Goal: Information Seeking & Learning: Find specific fact

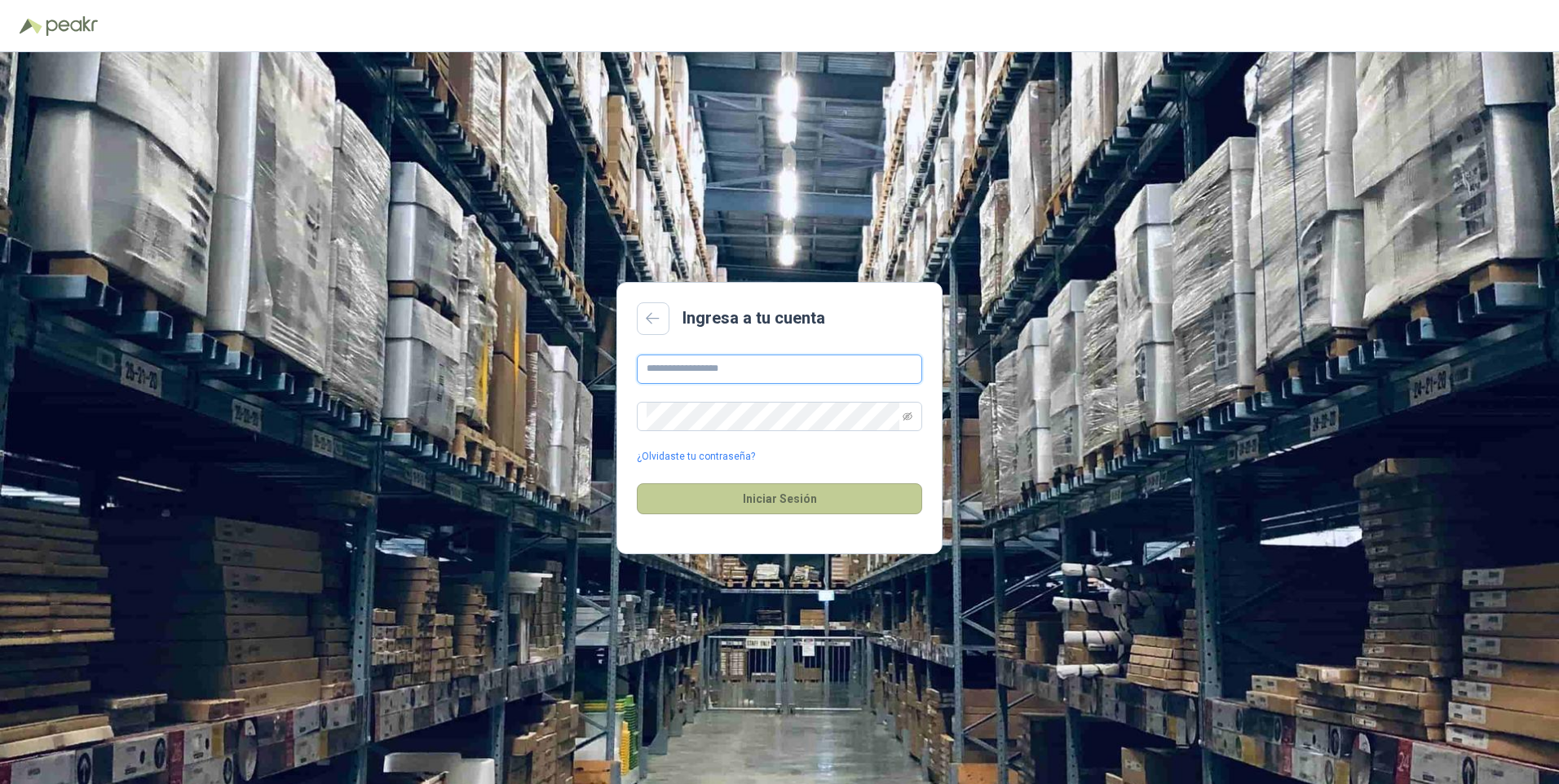
type input "**********"
click at [818, 499] on button "Iniciar Sesión" at bounding box center [780, 499] width 285 height 31
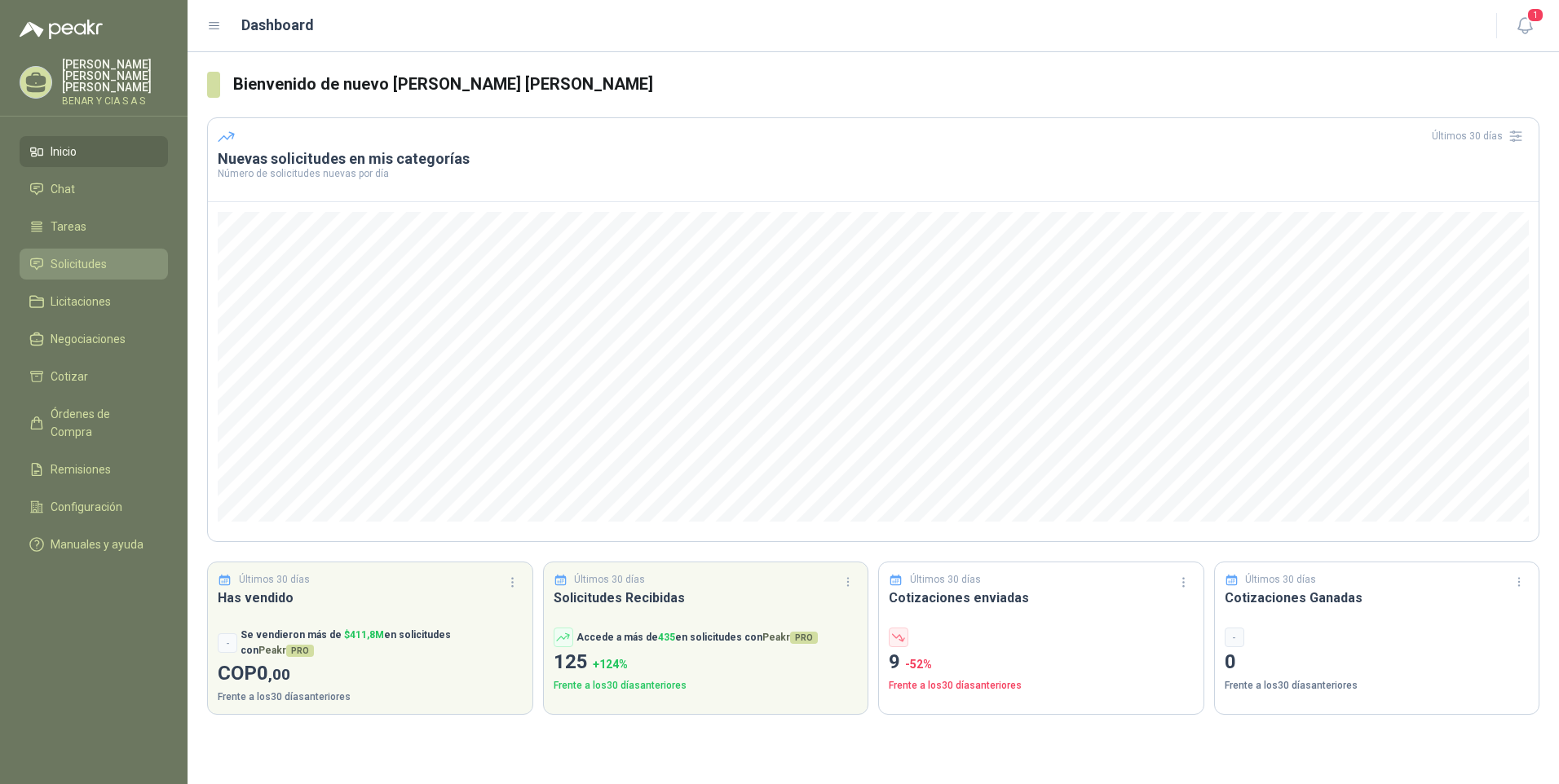
click at [71, 255] on span "Solicitudes" at bounding box center [79, 263] width 57 height 18
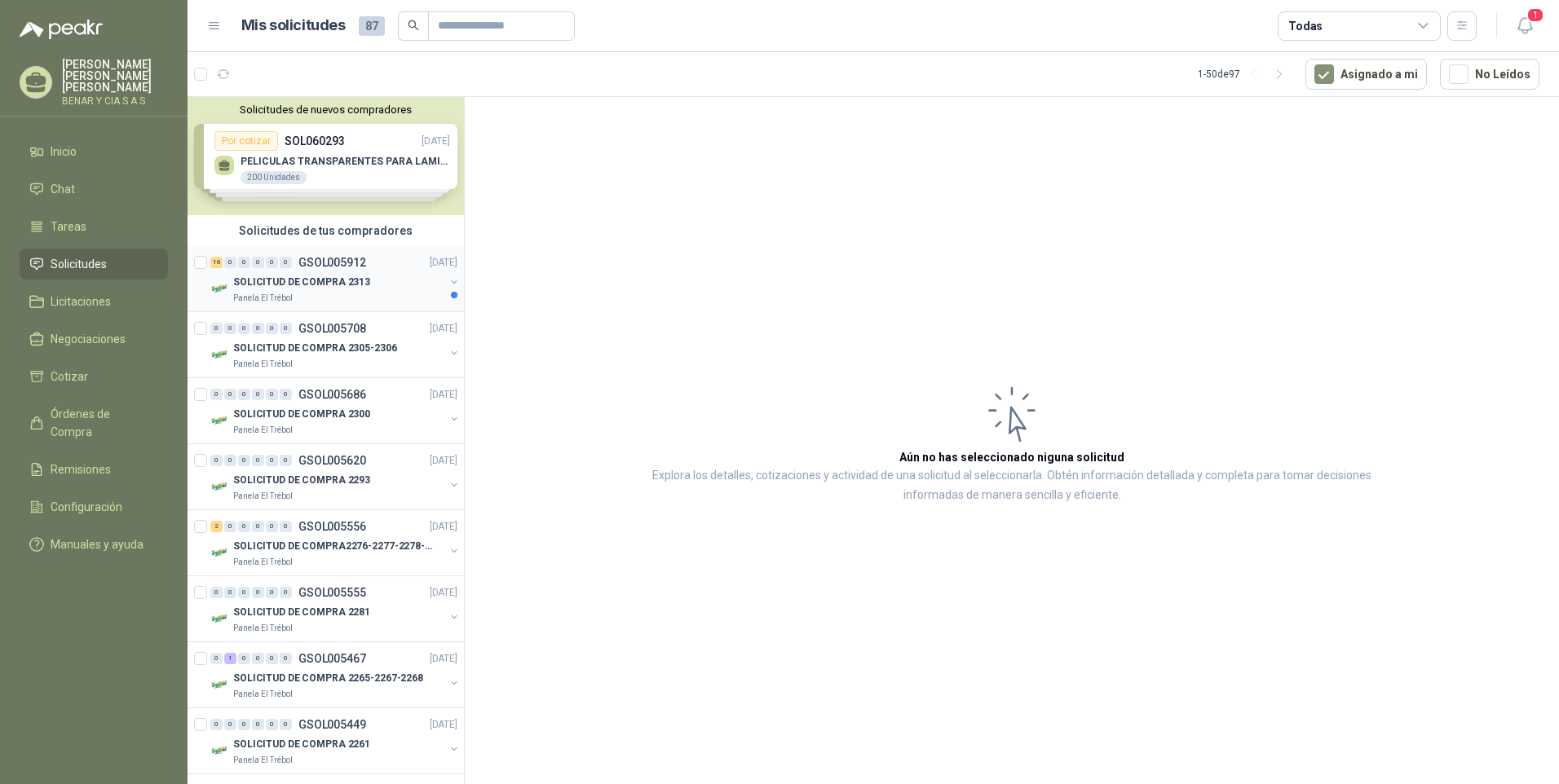
click at [325, 277] on p "SOLICITUD DE COMPRA 2313" at bounding box center [302, 282] width 137 height 16
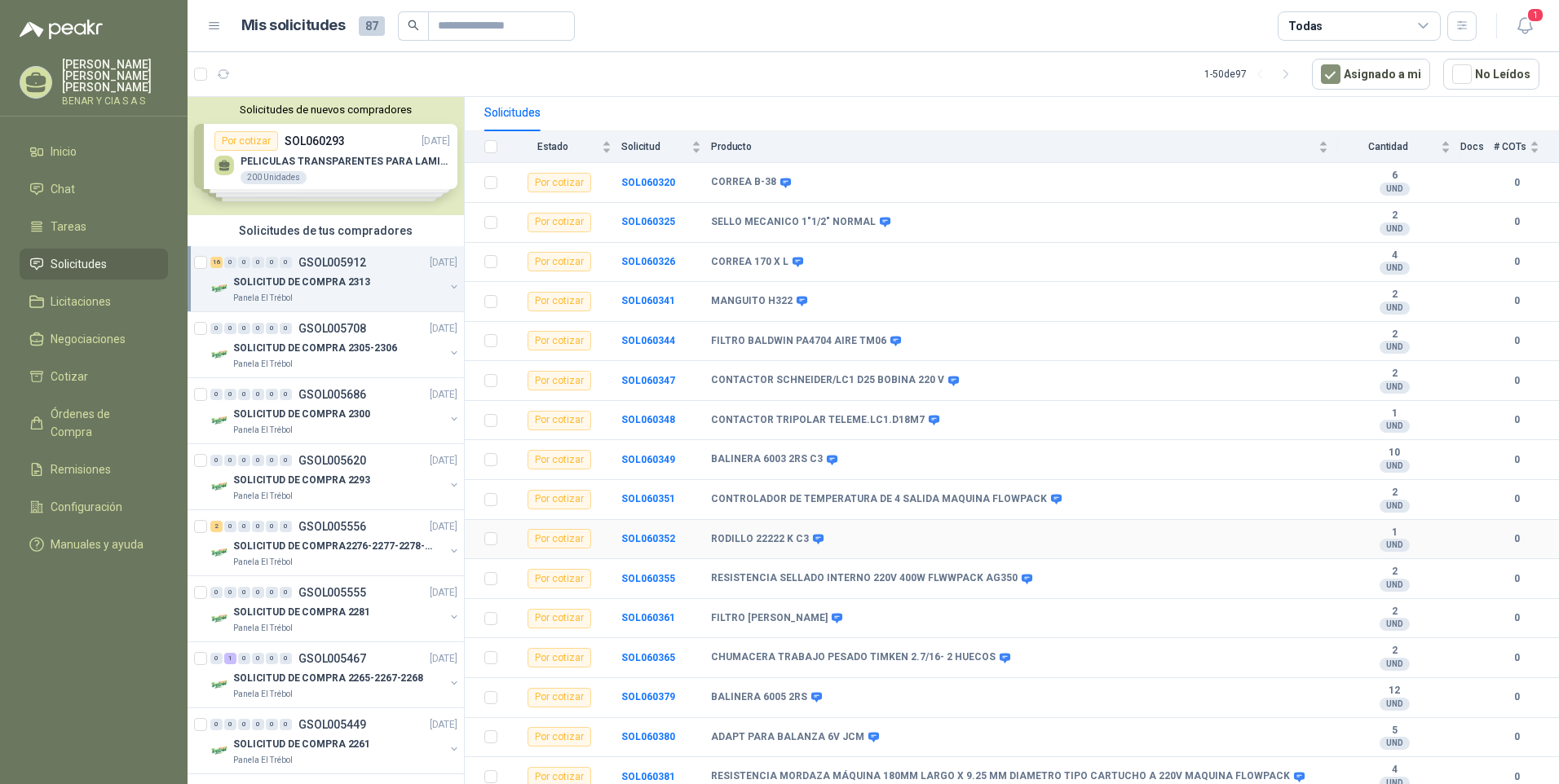
scroll to position [159, 0]
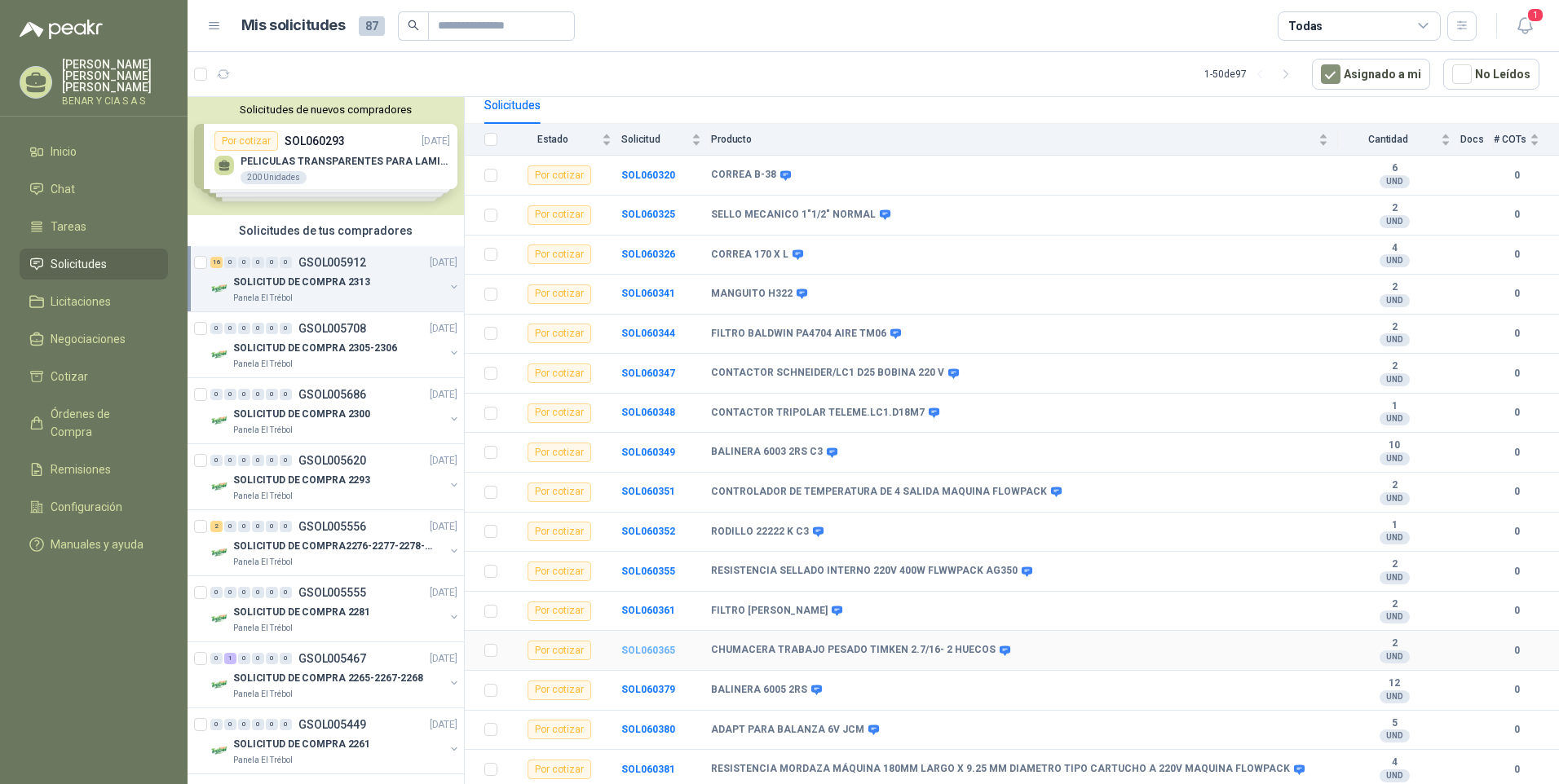
click at [636, 651] on b "SOL060365" at bounding box center [648, 651] width 54 height 11
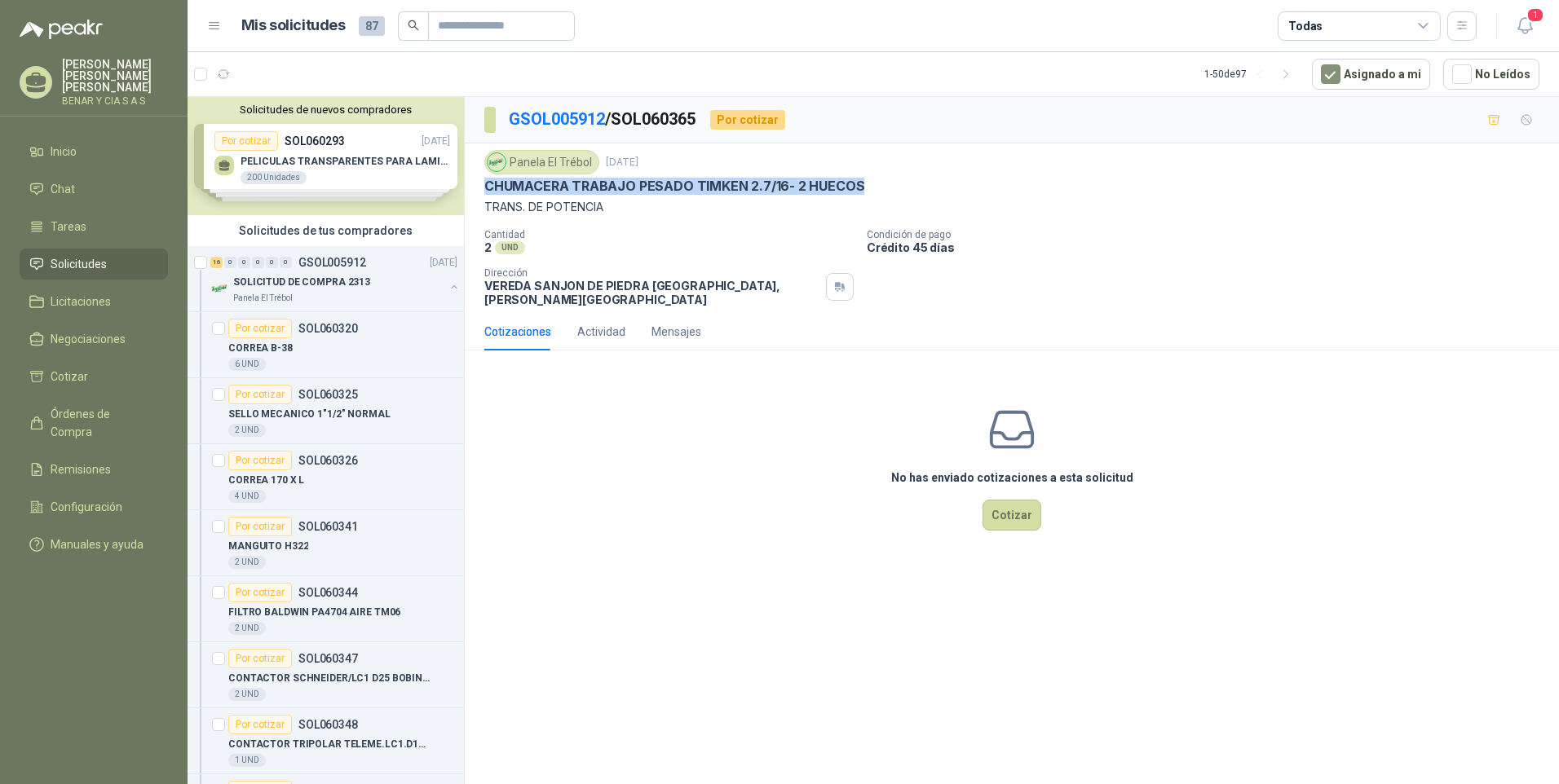
drag, startPoint x: 485, startPoint y: 183, endPoint x: 884, endPoint y: 183, distance: 399.0
click at [884, 183] on div "CHUMACERA TRABAJO PESADO TIMKEN 2.7/16- 2 HUECOS" at bounding box center [1011, 186] width 1055 height 17
drag, startPoint x: 884, startPoint y: 183, endPoint x: 821, endPoint y: 186, distance: 63.1
copy p "CHUMACERA TRABAJO PESADO TIMKEN 2.7/16- 2 HUECOS"
